Goal: Check status: Check status

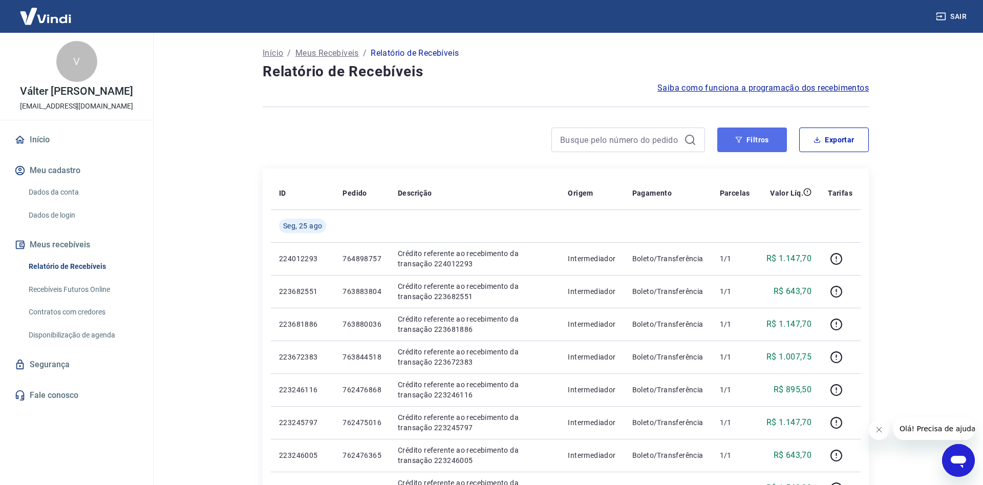
click at [757, 137] on button "Filtros" at bounding box center [752, 139] width 70 height 25
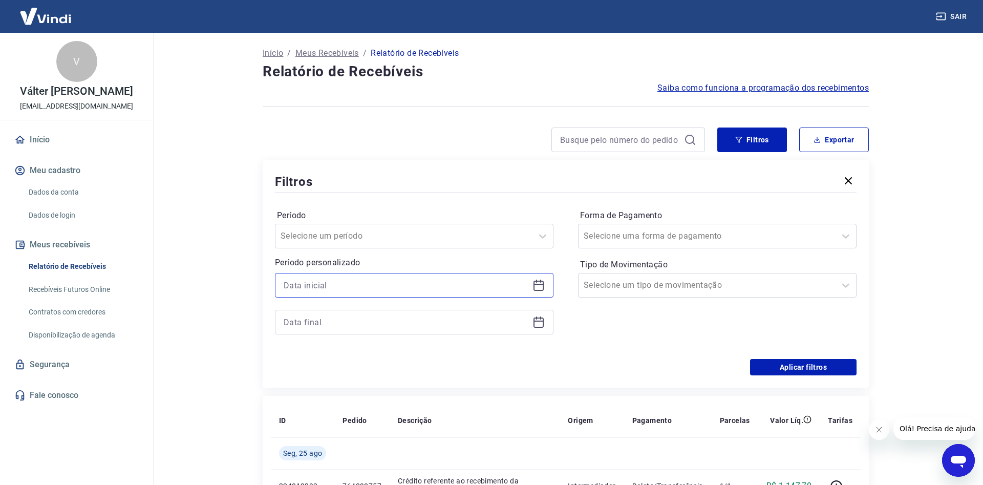
click at [360, 288] on input at bounding box center [406, 284] width 245 height 15
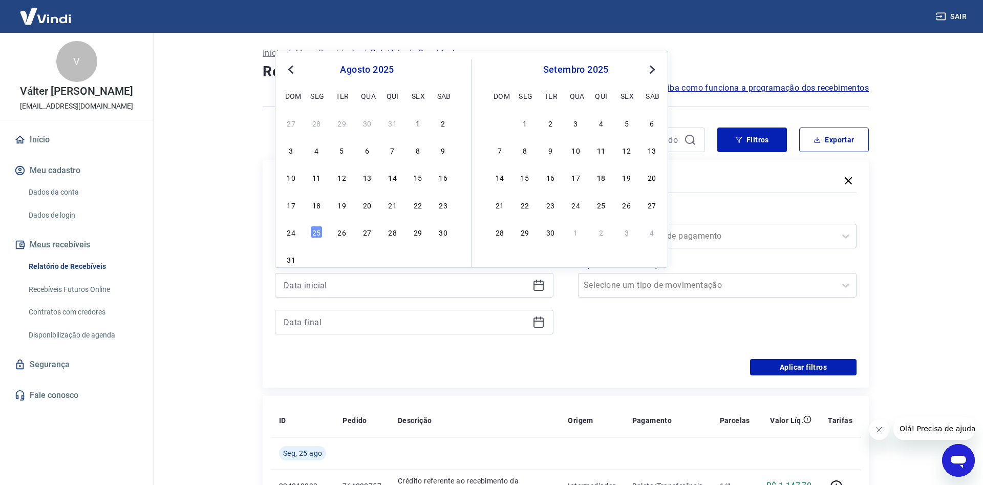
drag, startPoint x: 419, startPoint y: 204, endPoint x: 439, endPoint y: 205, distance: 20.5
click at [419, 203] on div "22" at bounding box center [417, 205] width 12 height 12
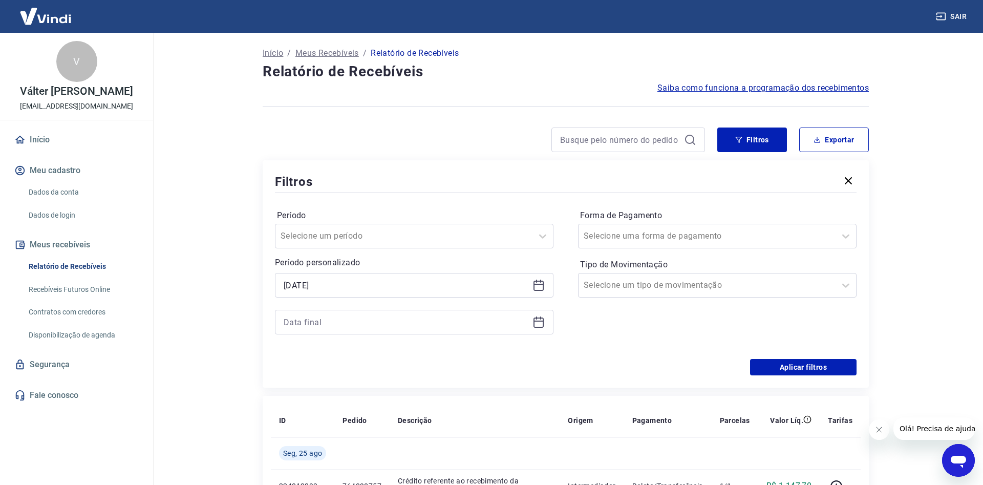
type input "[DATE]"
click at [345, 328] on input at bounding box center [406, 321] width 245 height 15
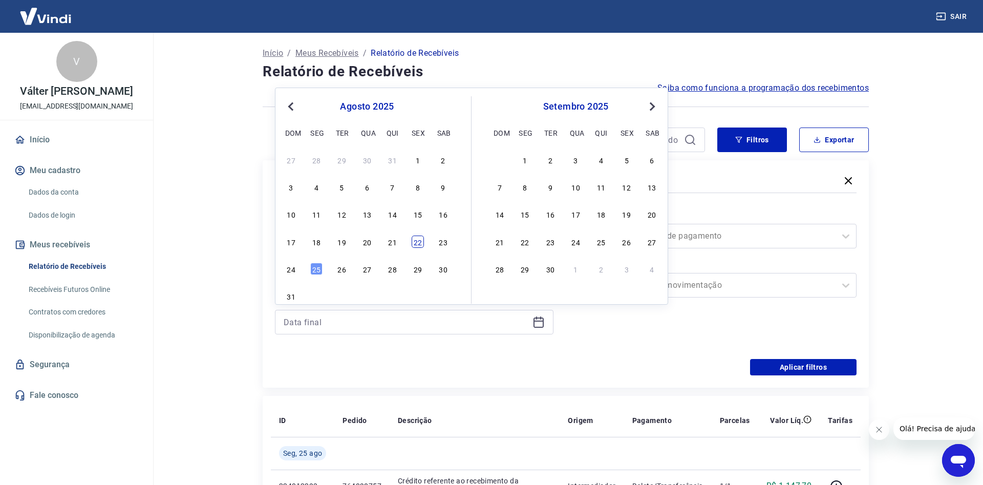
click at [419, 242] on div "22" at bounding box center [417, 241] width 12 height 12
type input "[DATE]"
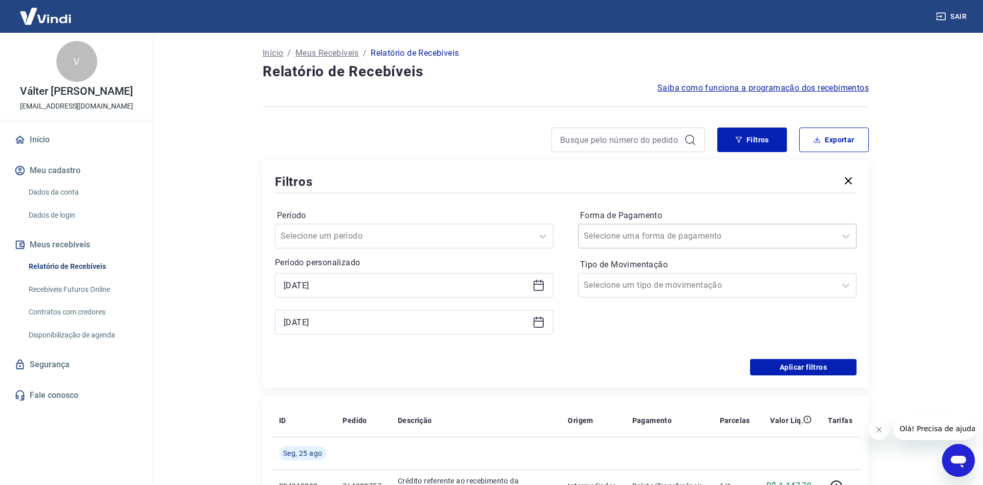
click at [664, 233] on input "Forma de Pagamento" at bounding box center [634, 236] width 103 height 12
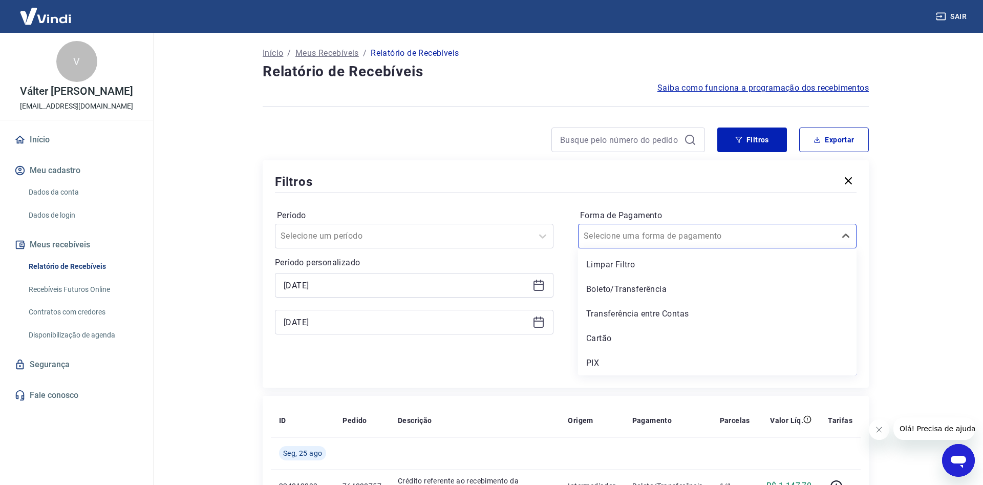
click at [607, 362] on div "PIX" at bounding box center [717, 363] width 278 height 20
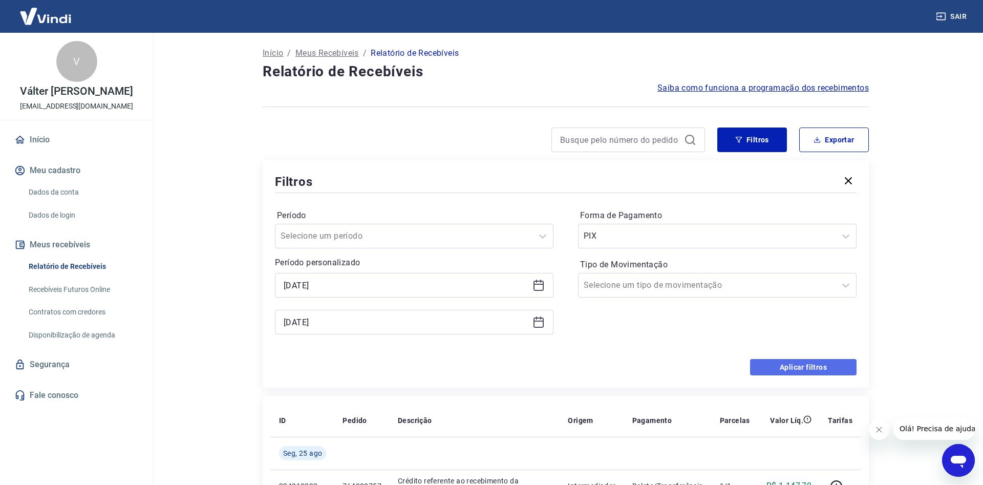
click at [785, 363] on button "Aplicar filtros" at bounding box center [803, 367] width 106 height 16
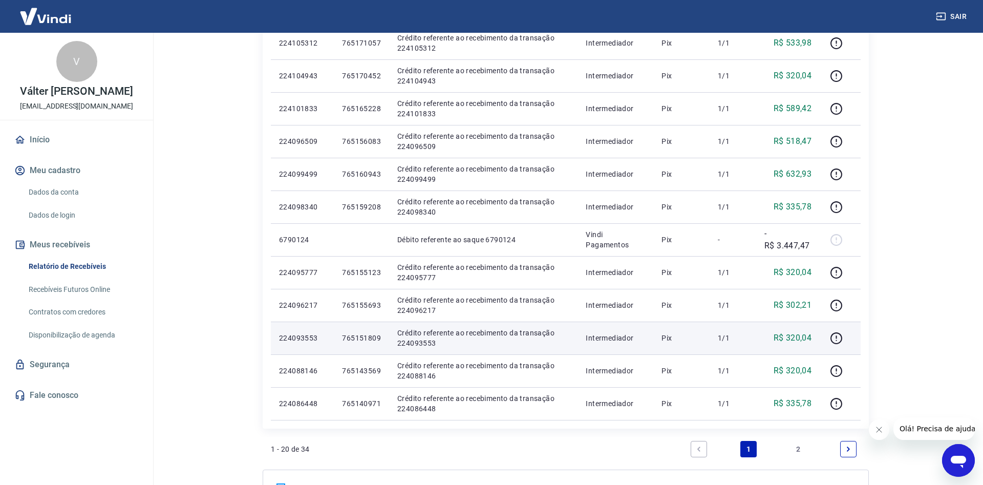
scroll to position [476, 0]
